Goal: Information Seeking & Learning: Check status

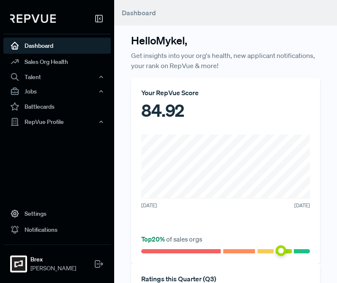
drag, startPoint x: 335, startPoint y: 123, endPoint x: 608, endPoint y: 131, distance: 273.2
click at [337, 131] on html "Dashboard Sales Org Health Talent Talent Data Talent Profiles Talent Competitor…" at bounding box center [168, 141] width 337 height 283
drag, startPoint x: 192, startPoint y: 111, endPoint x: 150, endPoint y: 110, distance: 41.4
click at [150, 110] on div "84.92" at bounding box center [225, 110] width 169 height 25
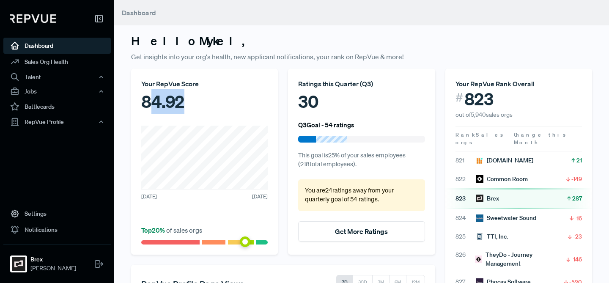
click at [191, 97] on div "84.92" at bounding box center [204, 101] width 126 height 25
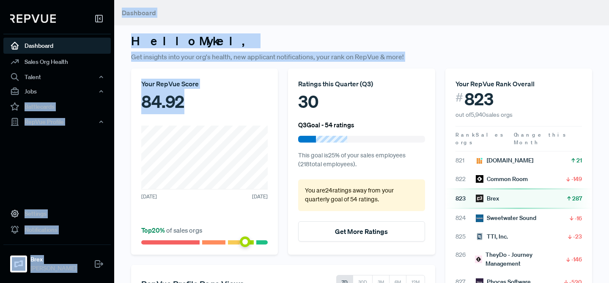
drag, startPoint x: 191, startPoint y: 97, endPoint x: 113, endPoint y: 96, distance: 77.4
click at [113, 97] on div "Dashboard Sales Org Health Talent Talent Data Talent Profiles Talent Competitor…" at bounding box center [304, 141] width 609 height 283
click at [176, 98] on div "84.92" at bounding box center [204, 101] width 126 height 25
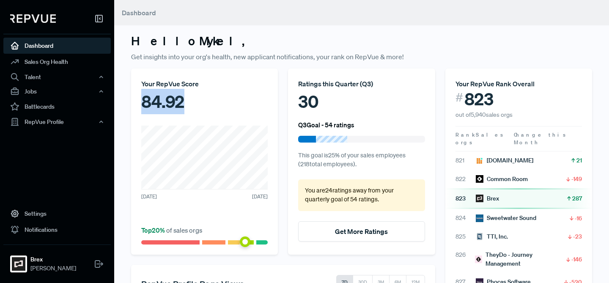
drag, startPoint x: 188, startPoint y: 100, endPoint x: 138, endPoint y: 99, distance: 49.5
click at [138, 99] on div "Your RepVue Score 84.92 [DATE] [DATE] Top 20 % of sales orgs" at bounding box center [204, 161] width 147 height 186
copy div "84.92"
